Goal: Check status

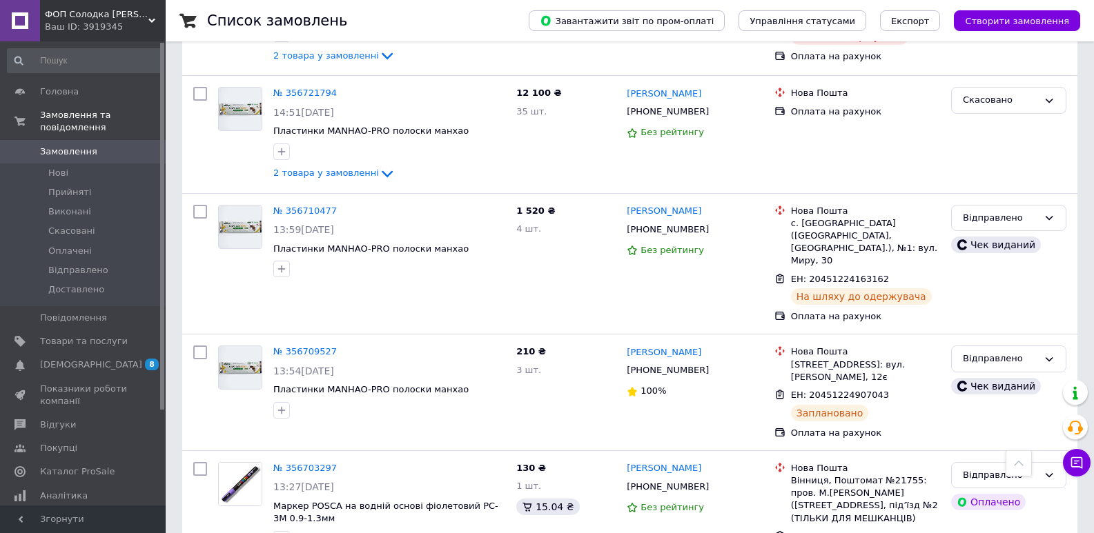
scroll to position [5849, 0]
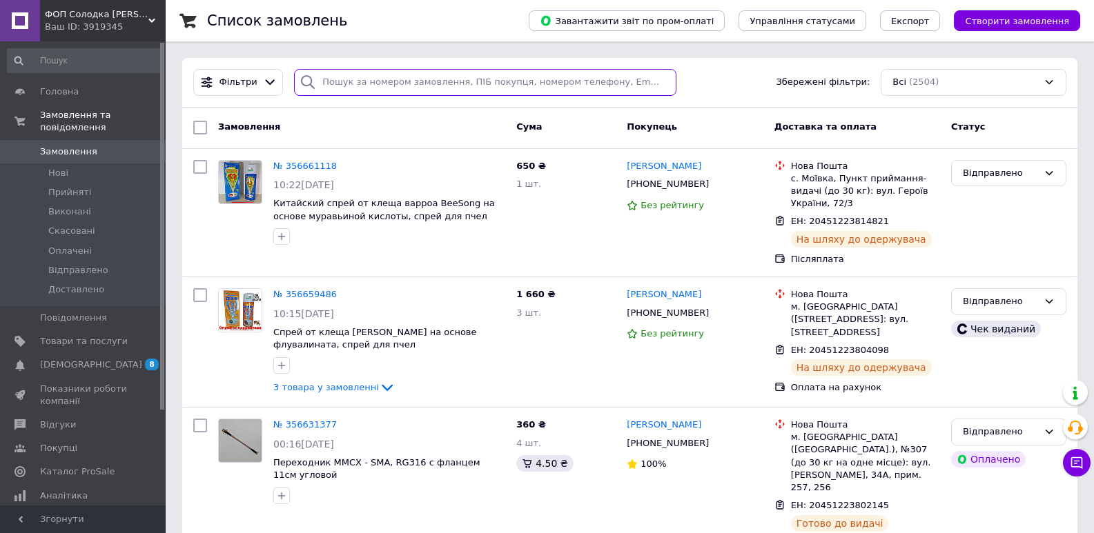
click at [393, 75] on input "search" at bounding box center [485, 82] width 382 height 27
type input "6058"
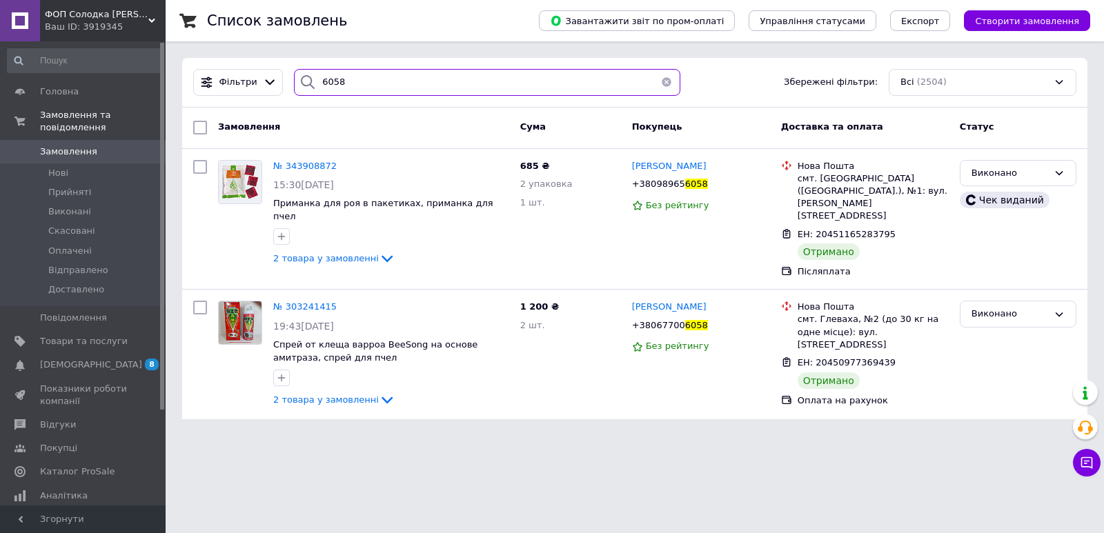
drag, startPoint x: 353, startPoint y: 79, endPoint x: 286, endPoint y: 73, distance: 67.8
click at [288, 73] on div "6058" at bounding box center [486, 82] width 397 height 27
click at [77, 146] on span "Замовлення" at bounding box center [68, 152] width 57 height 12
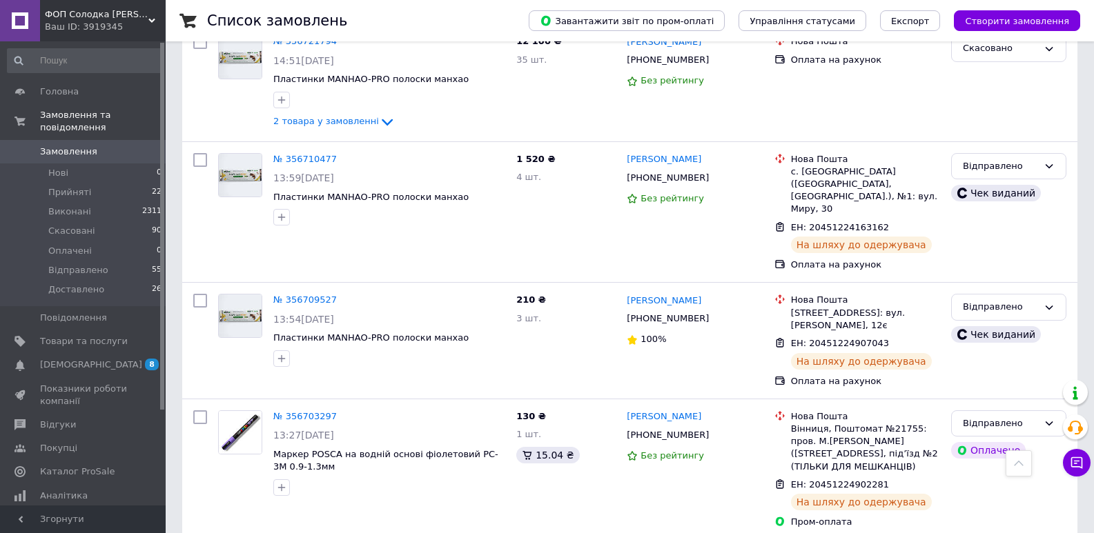
scroll to position [5849, 0]
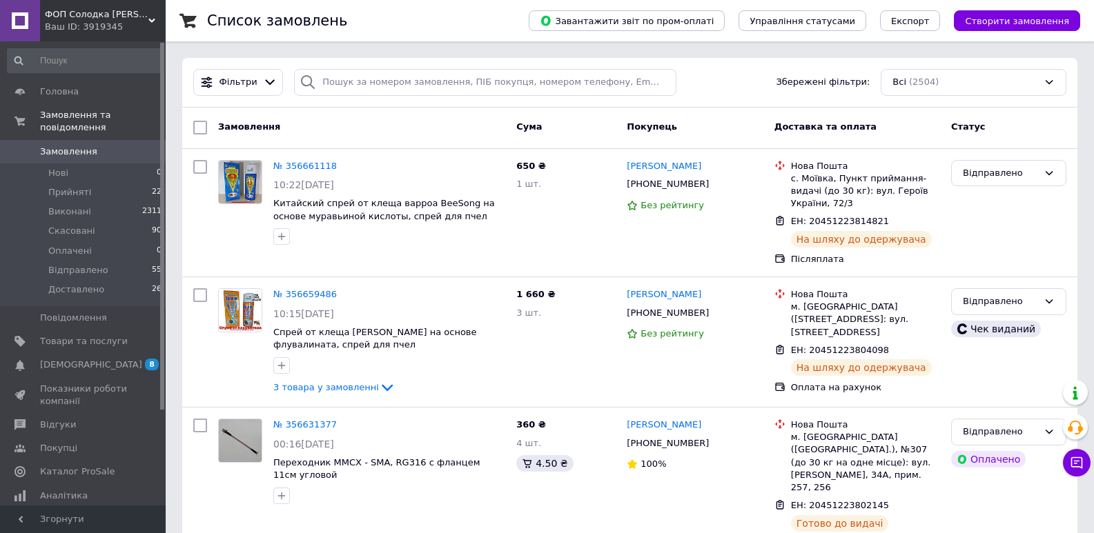
scroll to position [77, 0]
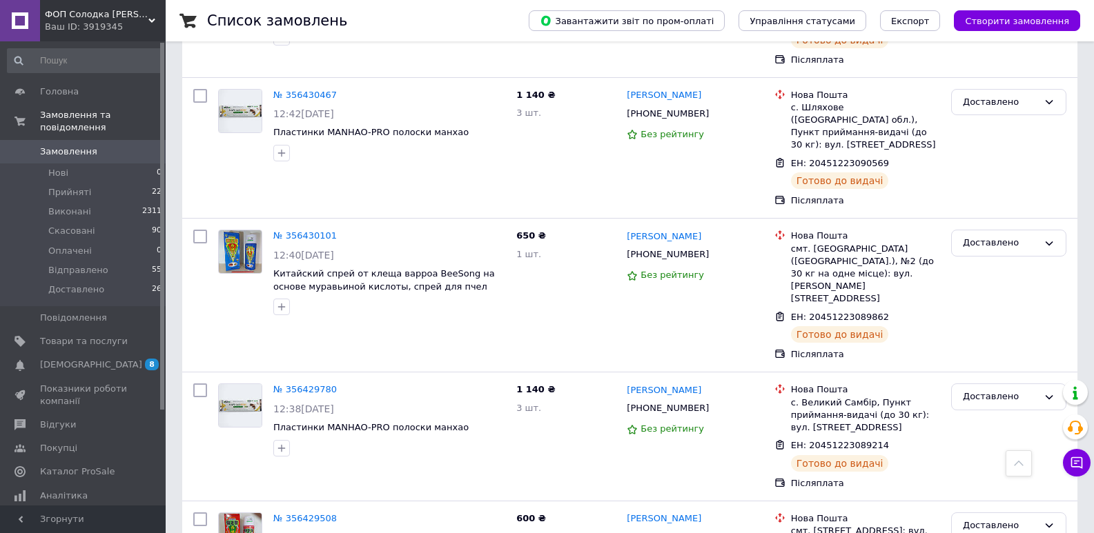
scroll to position [5739, 0]
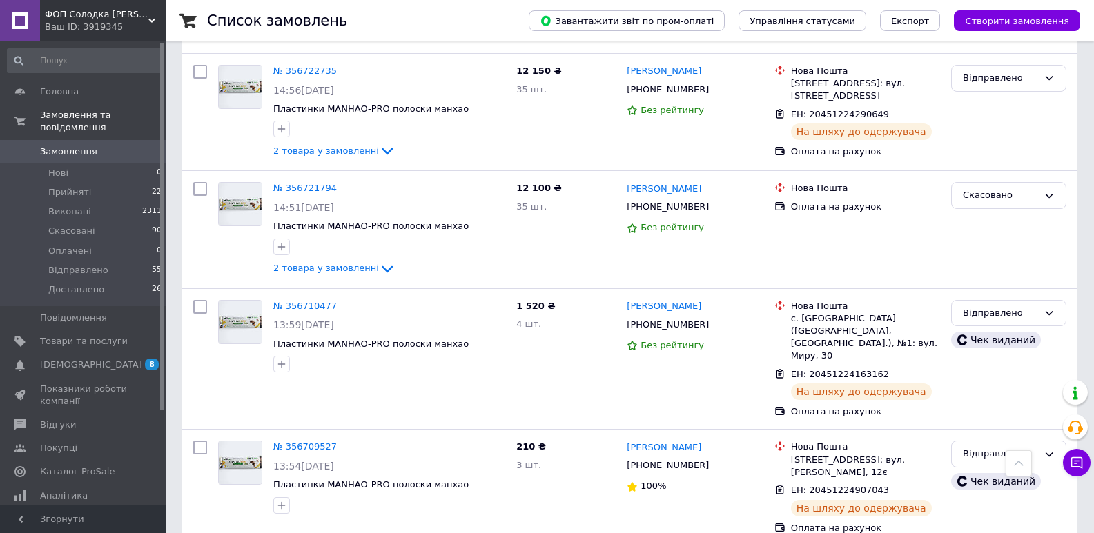
scroll to position [5659, 0]
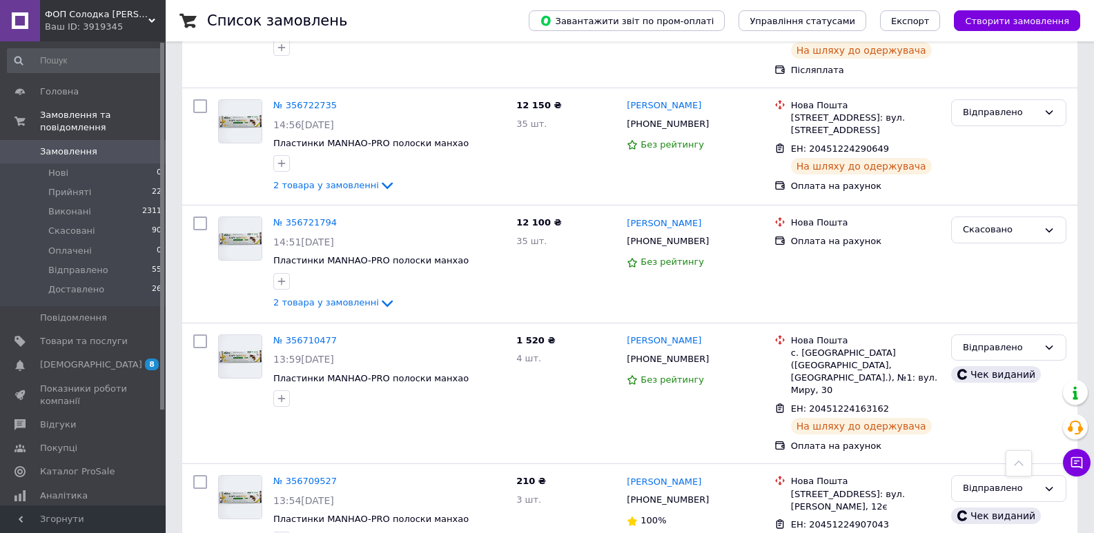
drag, startPoint x: 927, startPoint y: 235, endPoint x: 987, endPoint y: 238, distance: 60.1
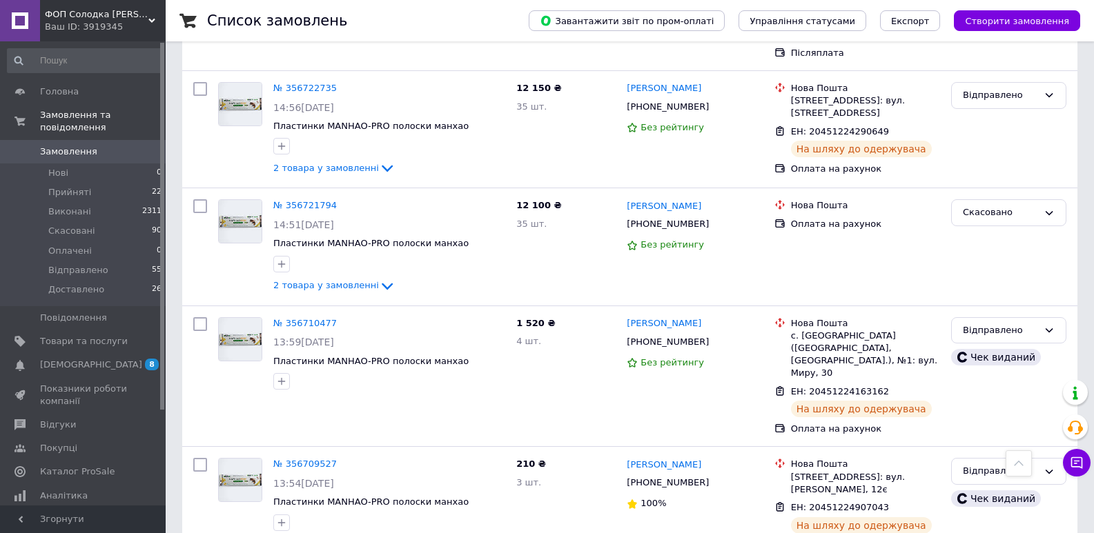
scroll to position [5667, 0]
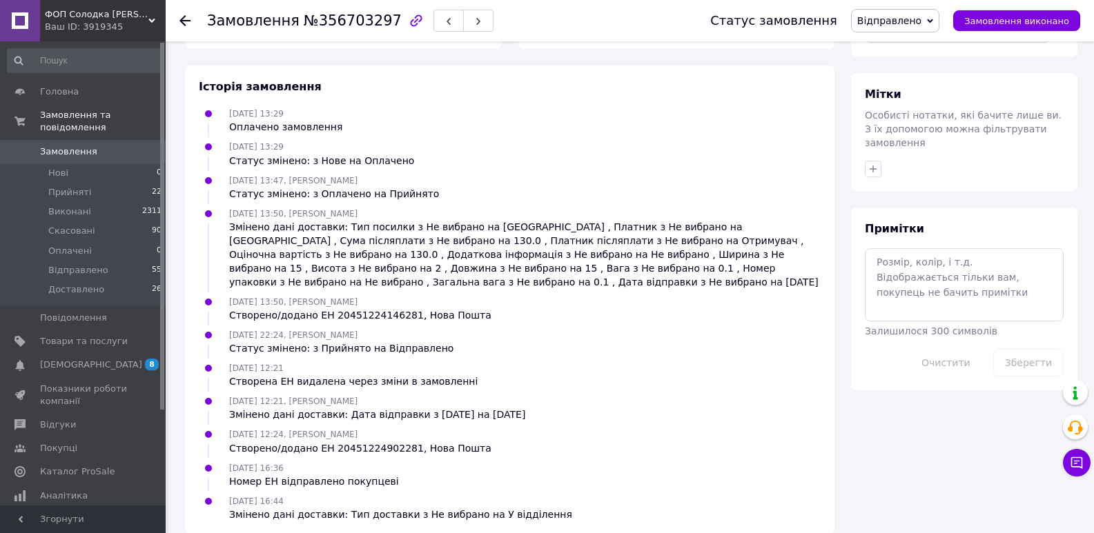
scroll to position [99, 0]
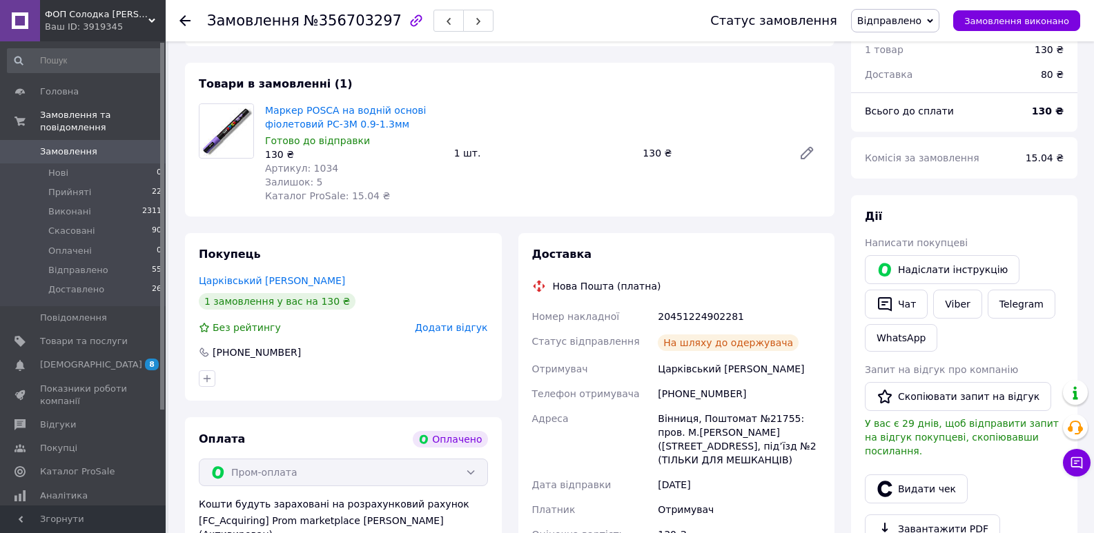
click at [181, 19] on use at bounding box center [184, 20] width 11 height 11
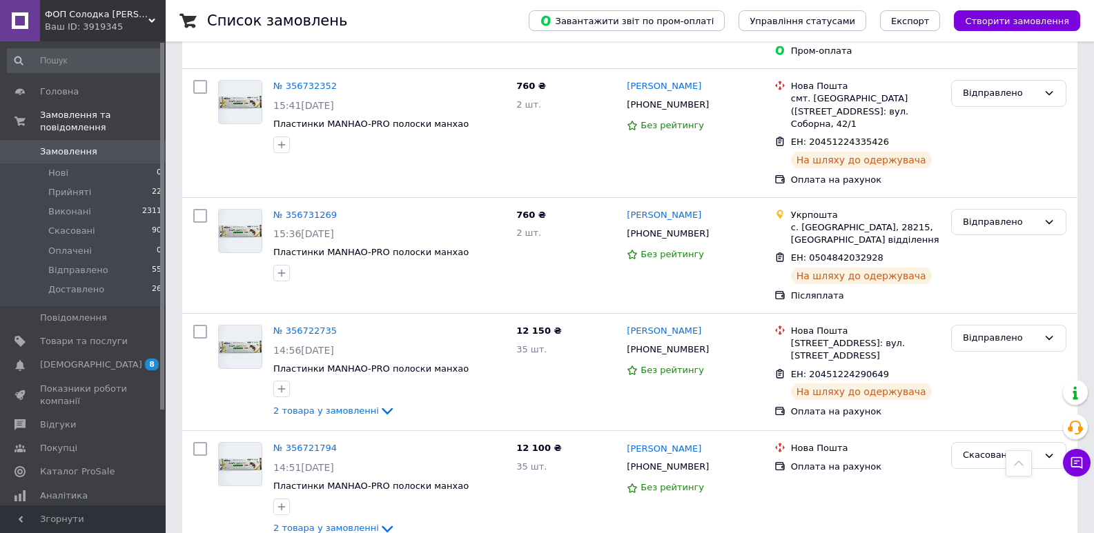
scroll to position [5459, 0]
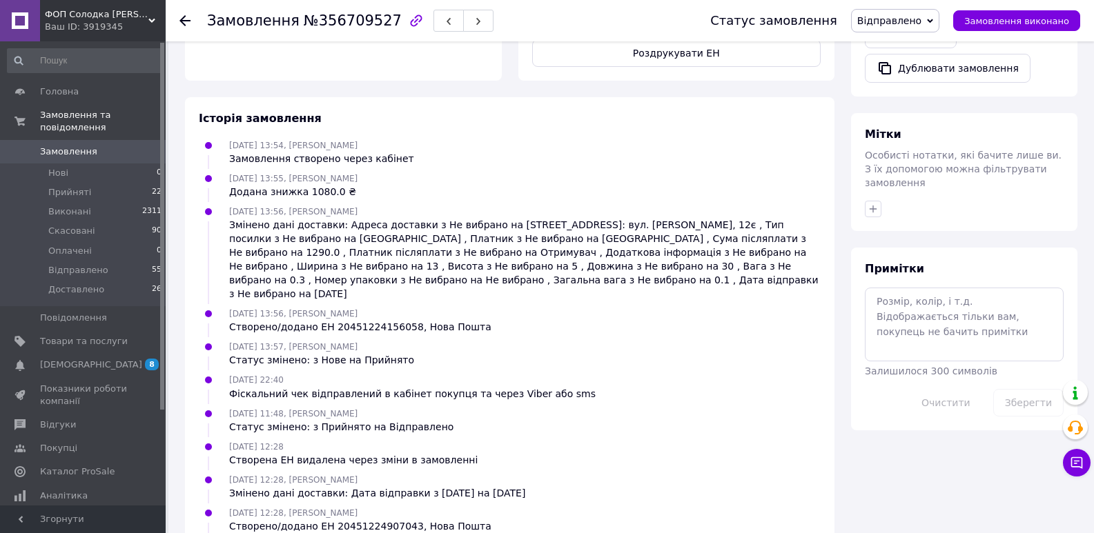
scroll to position [593, 0]
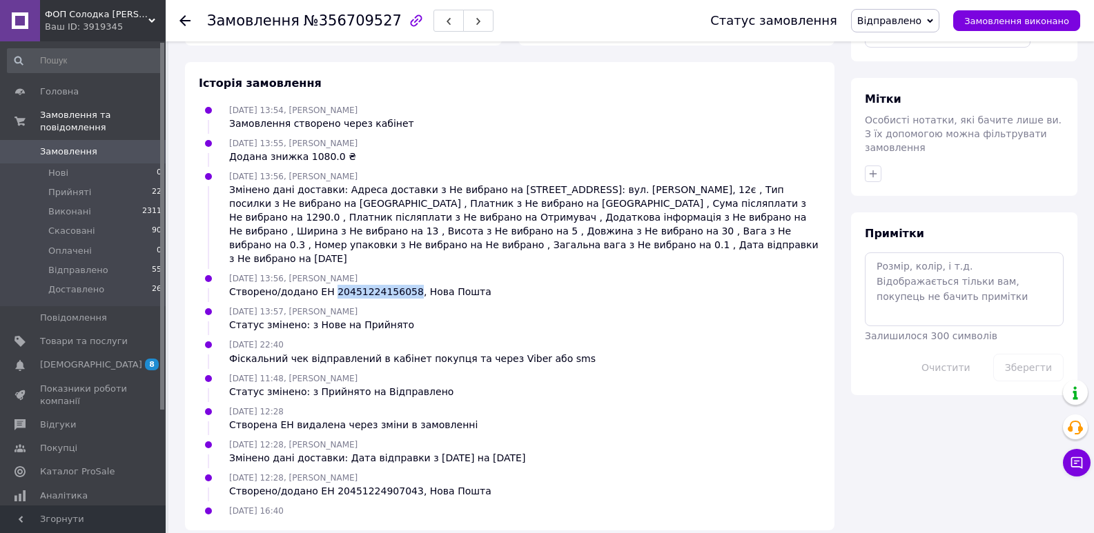
drag, startPoint x: 326, startPoint y: 268, endPoint x: 395, endPoint y: 263, distance: 69.2
click at [395, 285] on div "Створено/додано ЕН 20451224156058, Нова Пошта" at bounding box center [360, 292] width 262 height 14
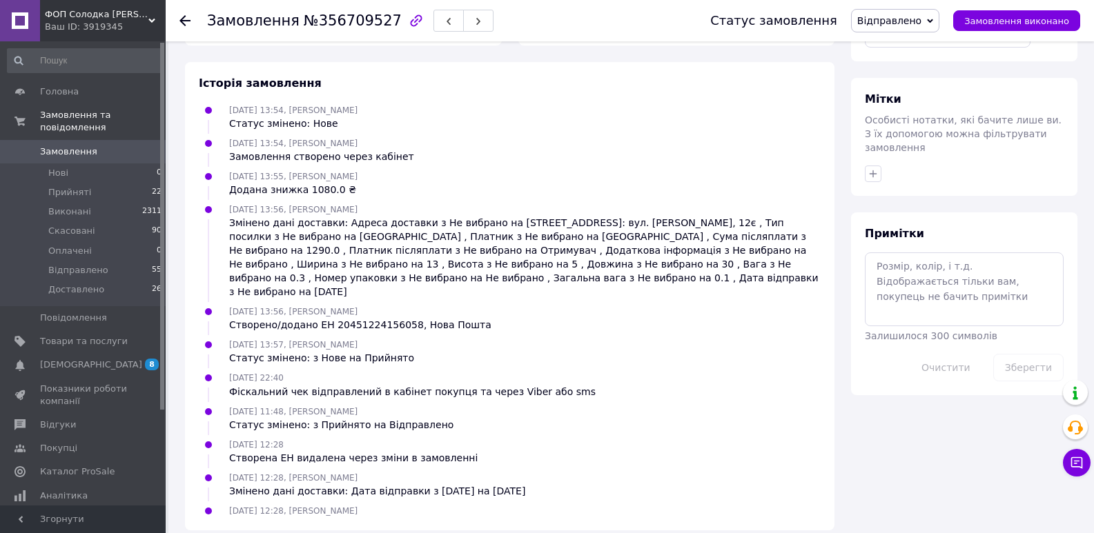
click at [595, 62] on div "Історія замовлення [DATE] 13:54, [PERSON_NAME] Статус змінено: Нове [DATE] 13:5…" at bounding box center [509, 296] width 649 height 469
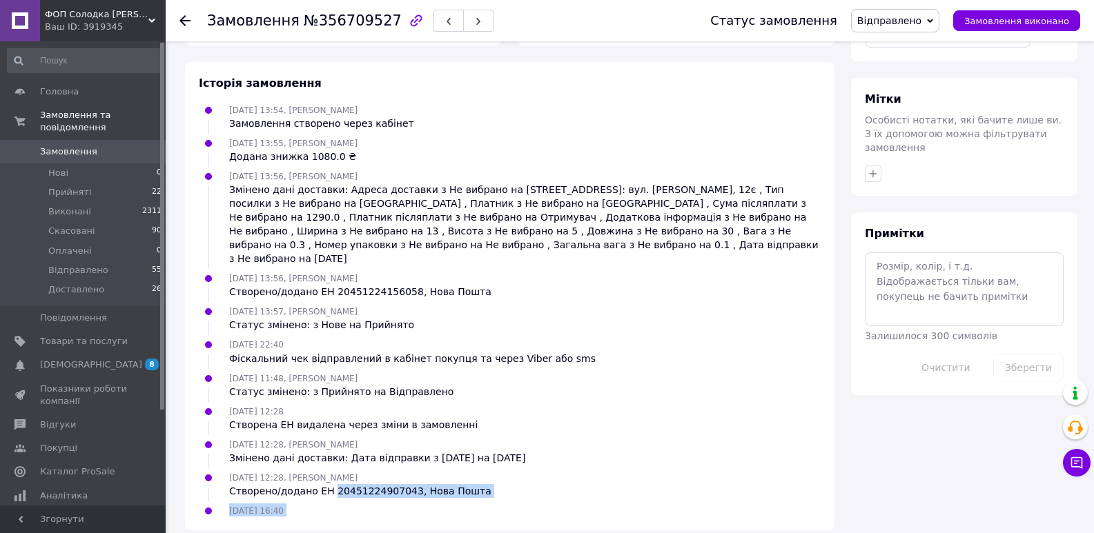
drag, startPoint x: 327, startPoint y: 495, endPoint x: 400, endPoint y: 495, distance: 72.5
click at [404, 446] on ul "[DATE] 13:54, [PERSON_NAME] Статус змінено: Нове [DATE] 13:54, [PERSON_NAME] За…" at bounding box center [510, 310] width 622 height 414
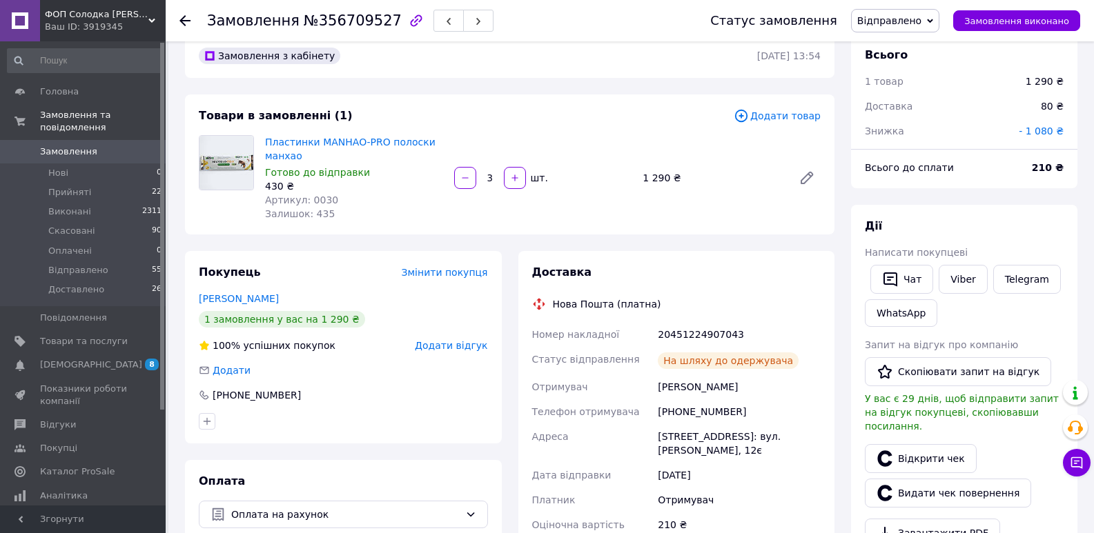
scroll to position [0, 0]
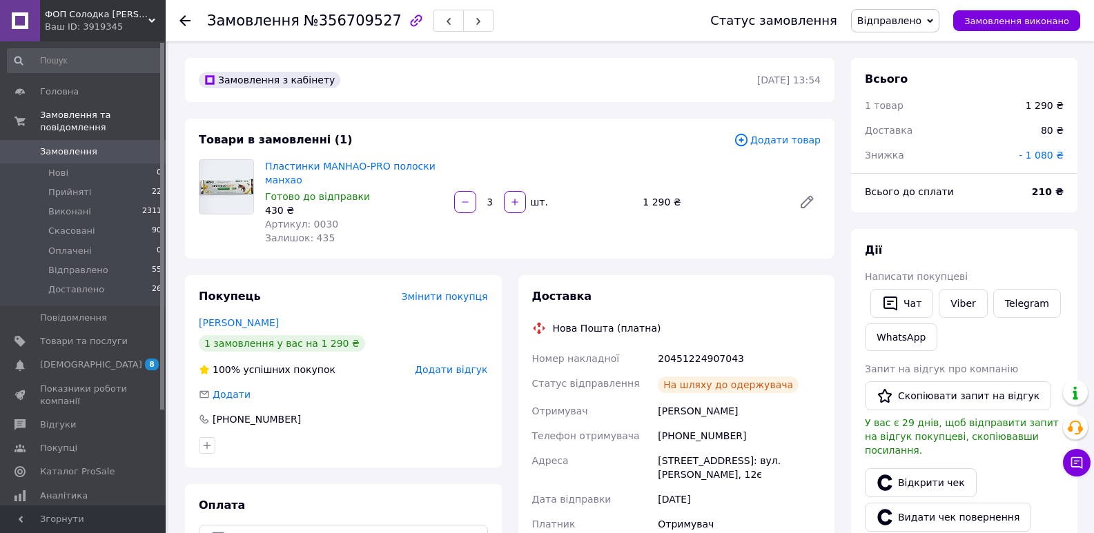
click at [90, 146] on span "Замовлення" at bounding box center [84, 152] width 88 height 12
